Goal: Transaction & Acquisition: Purchase product/service

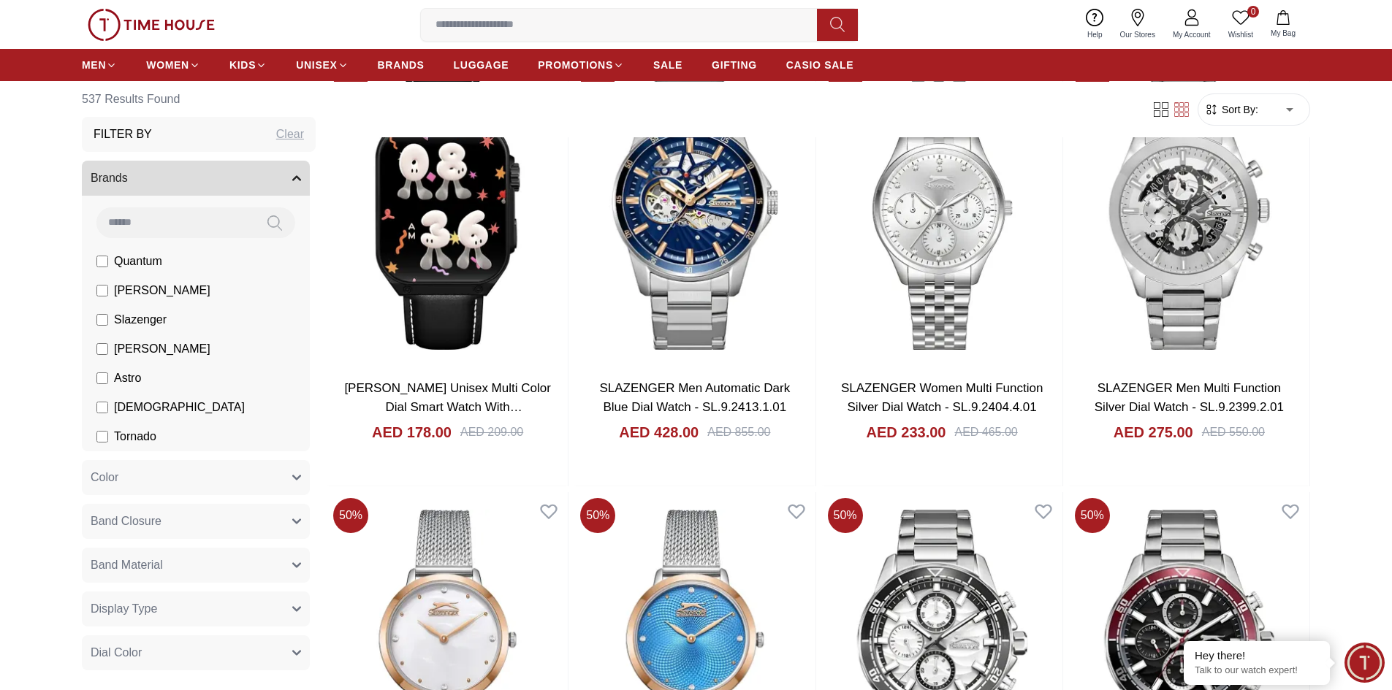
scroll to position [2338, 0]
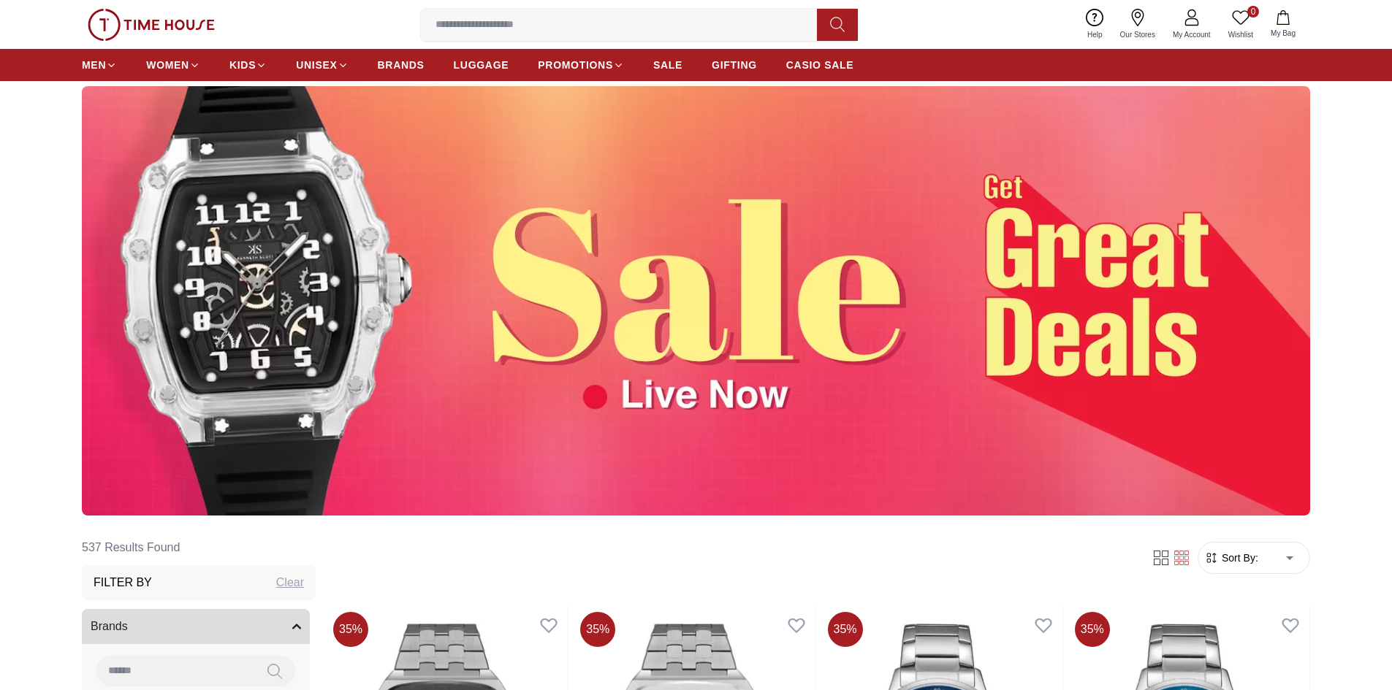
scroll to position [73, 0]
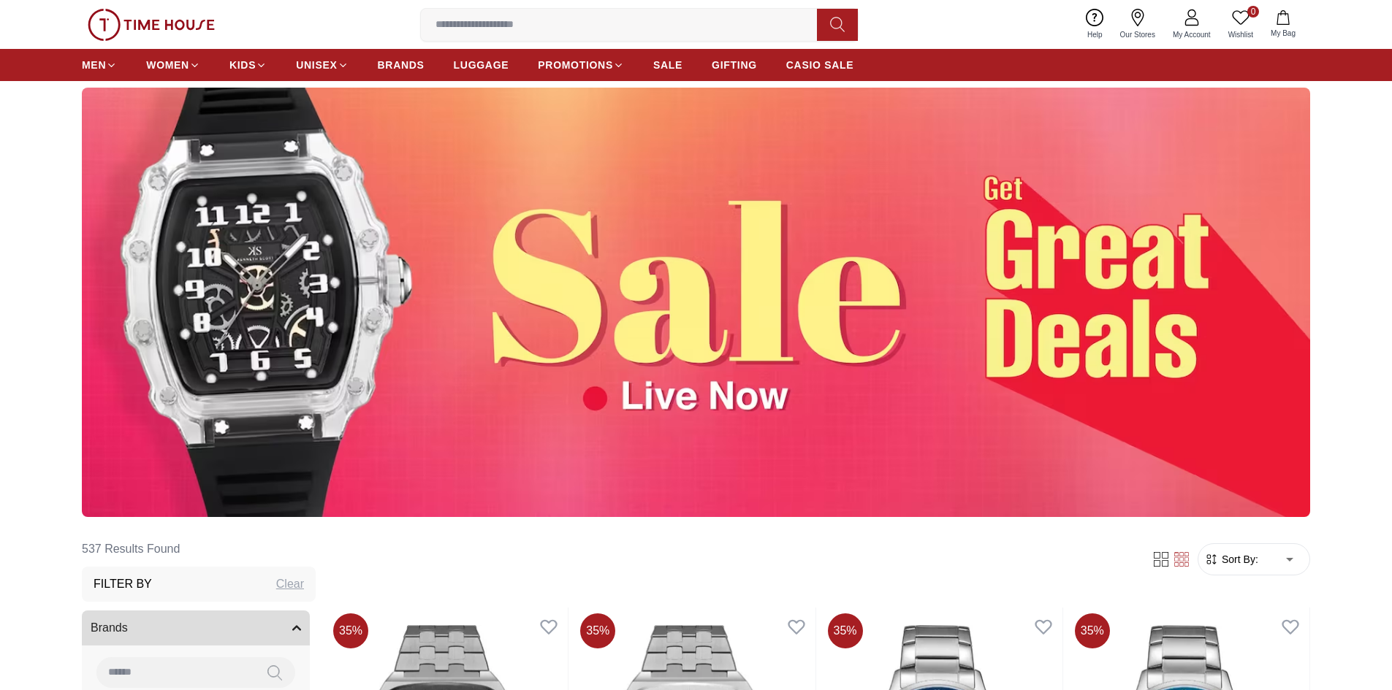
click at [805, 298] on img at bounding box center [696, 303] width 1228 height 430
click at [745, 415] on img at bounding box center [696, 303] width 1228 height 430
click at [1141, 326] on img at bounding box center [696, 303] width 1228 height 430
click at [400, 61] on span "BRANDS" at bounding box center [401, 65] width 47 height 15
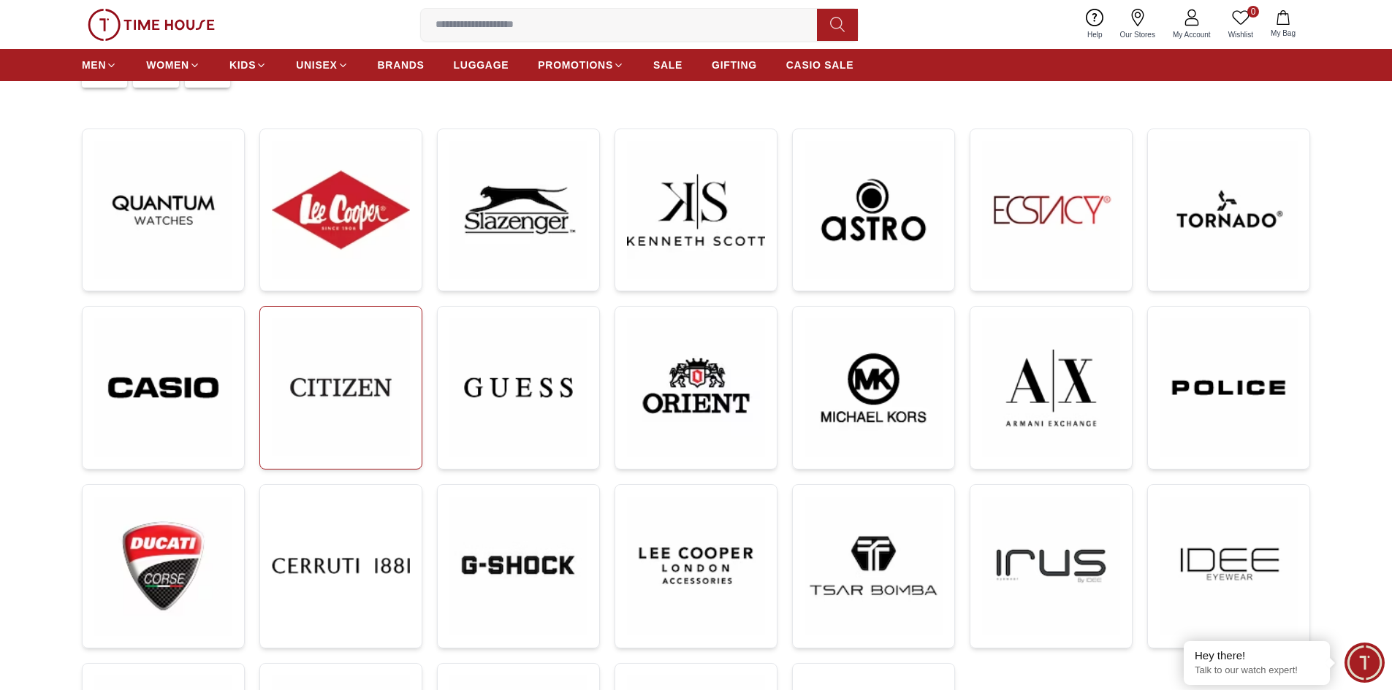
scroll to position [219, 0]
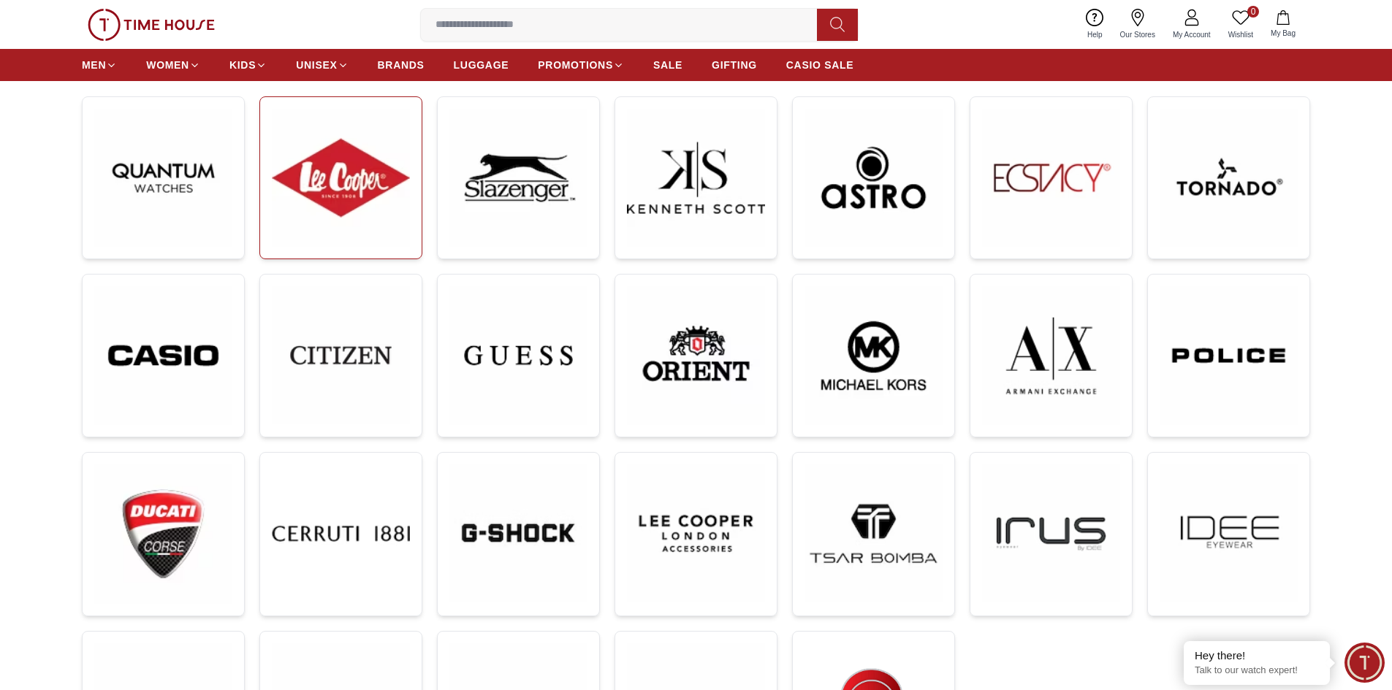
click at [350, 222] on img at bounding box center [341, 178] width 138 height 138
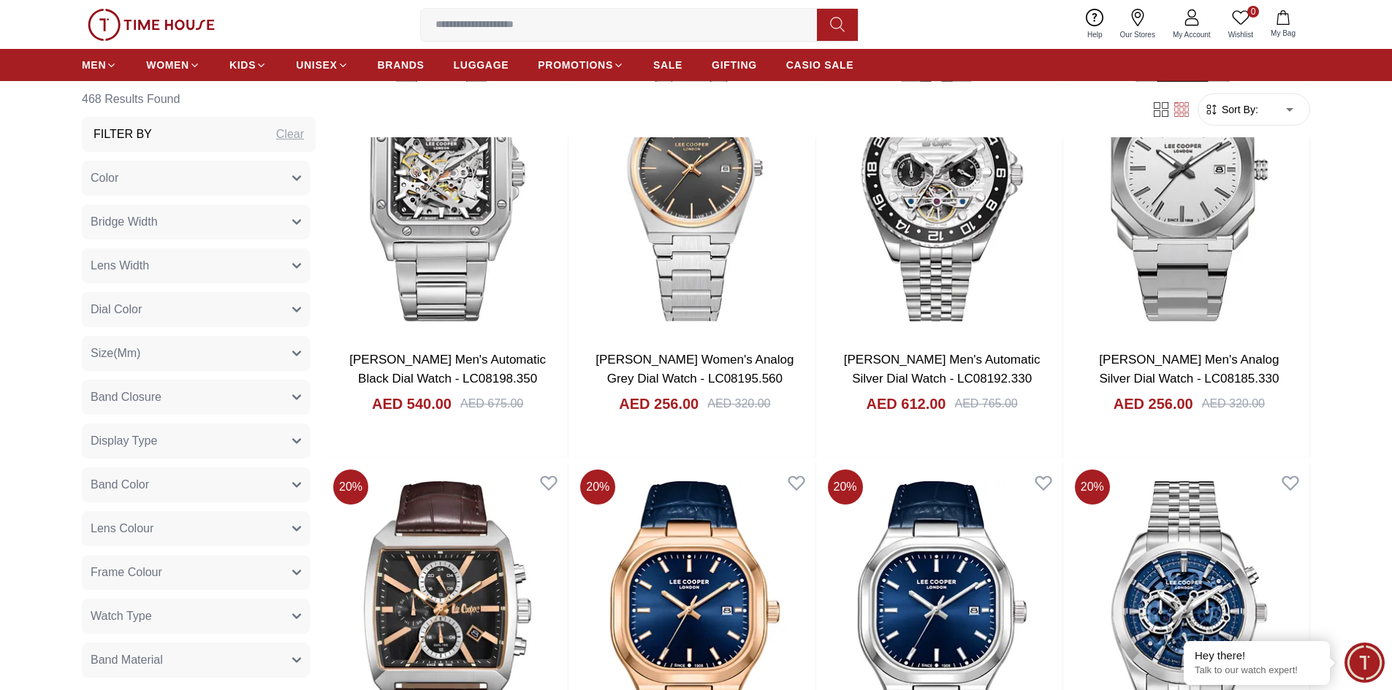
scroll to position [2192, 0]
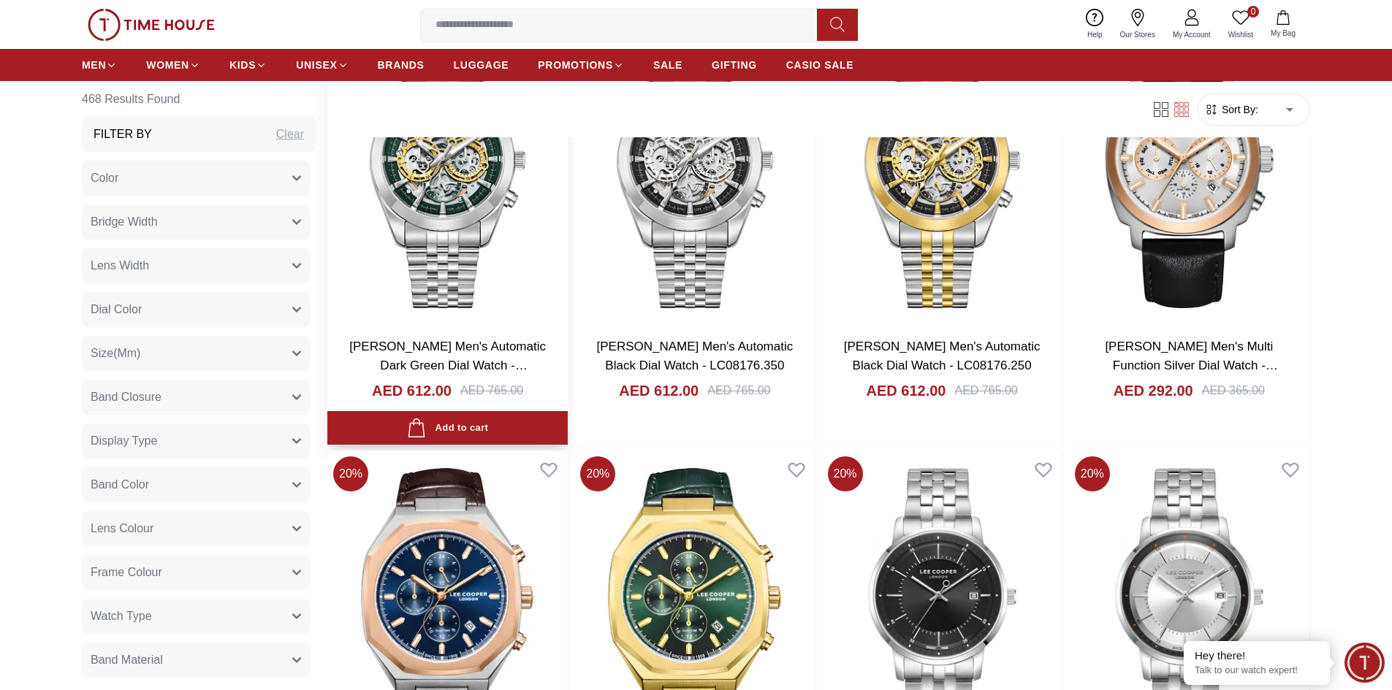
scroll to position [2995, 0]
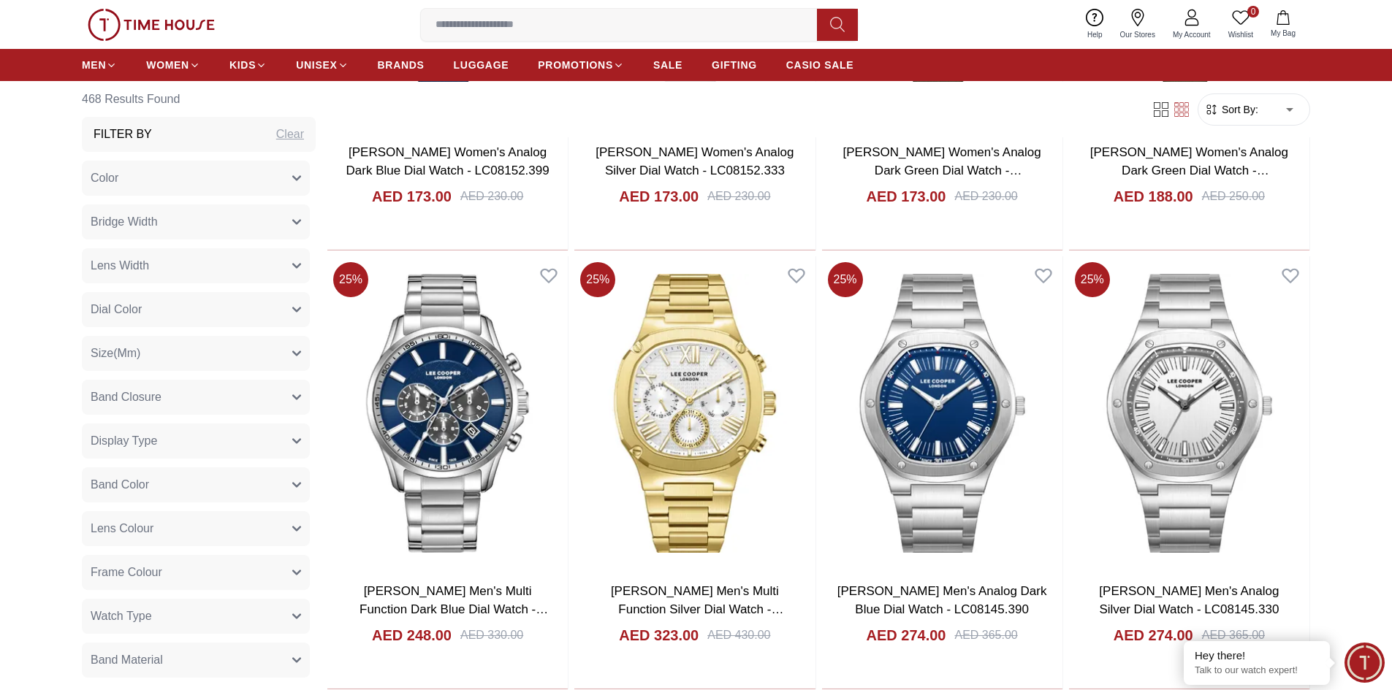
scroll to position [6356, 0]
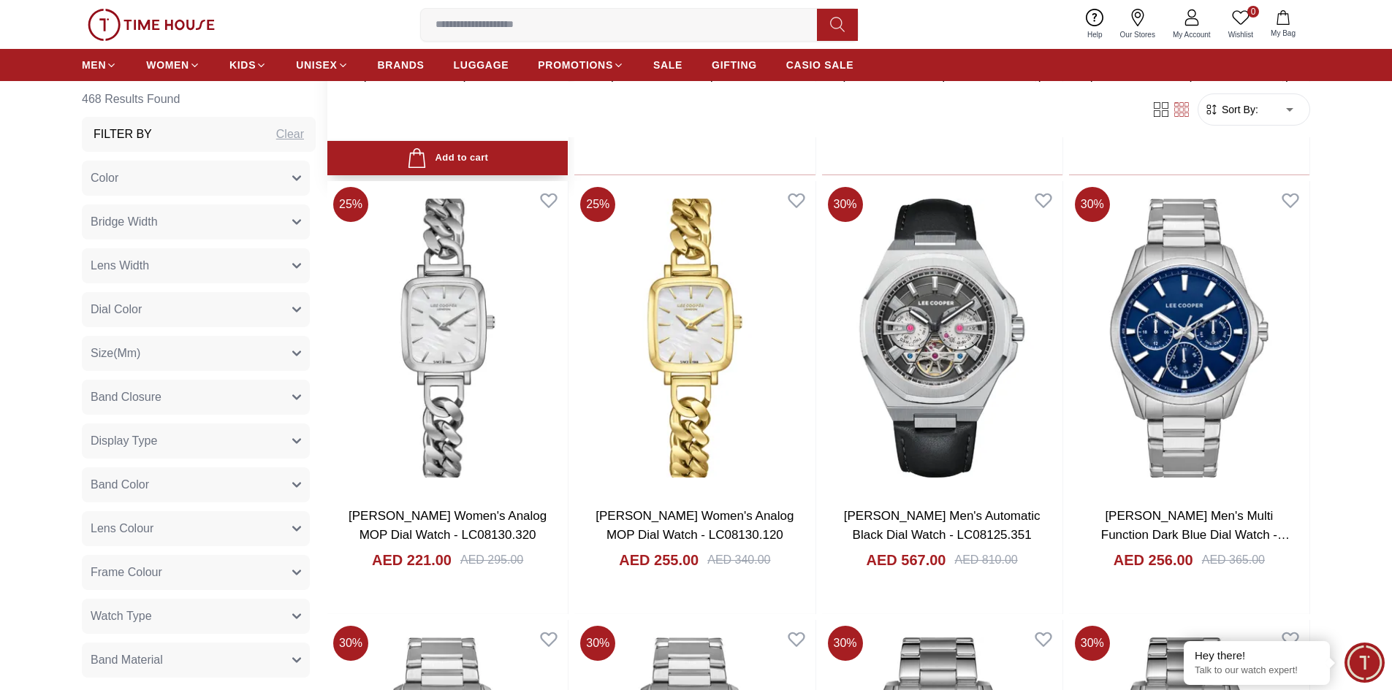
scroll to position [8109, 0]
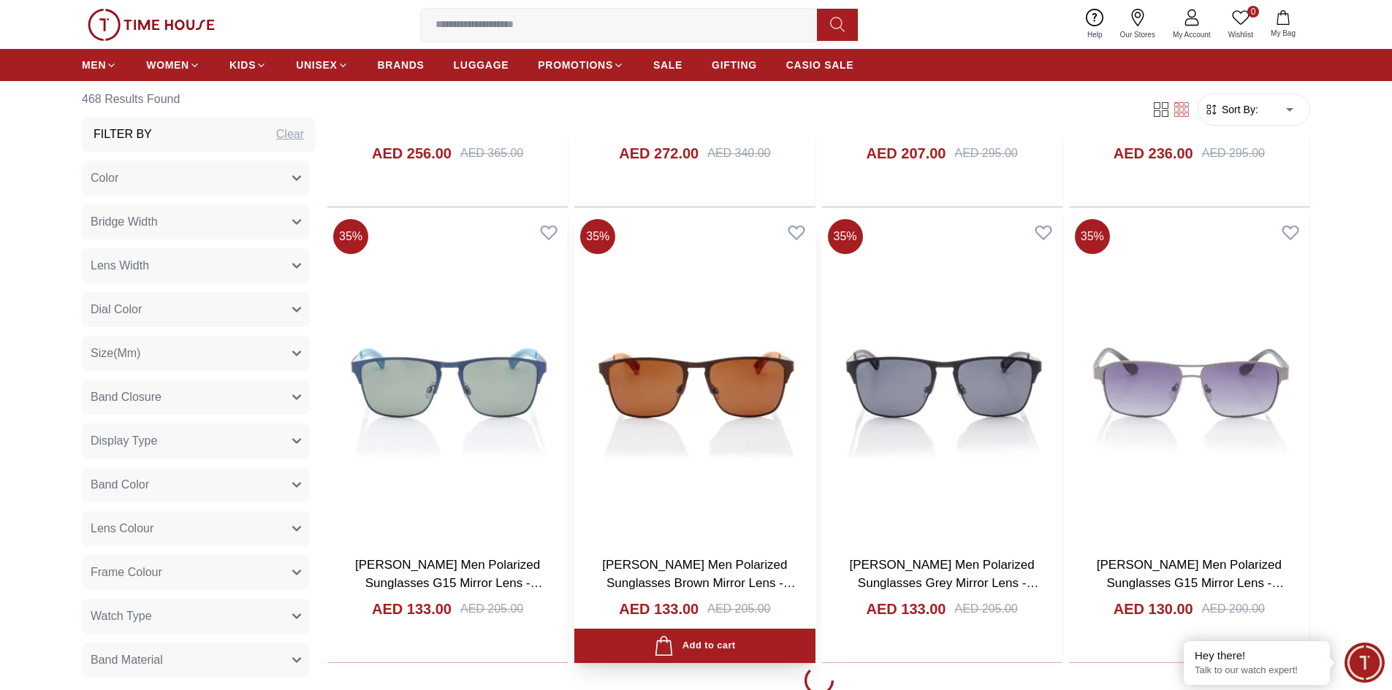
scroll to position [11794, 0]
